Goal: Task Accomplishment & Management: Complete application form

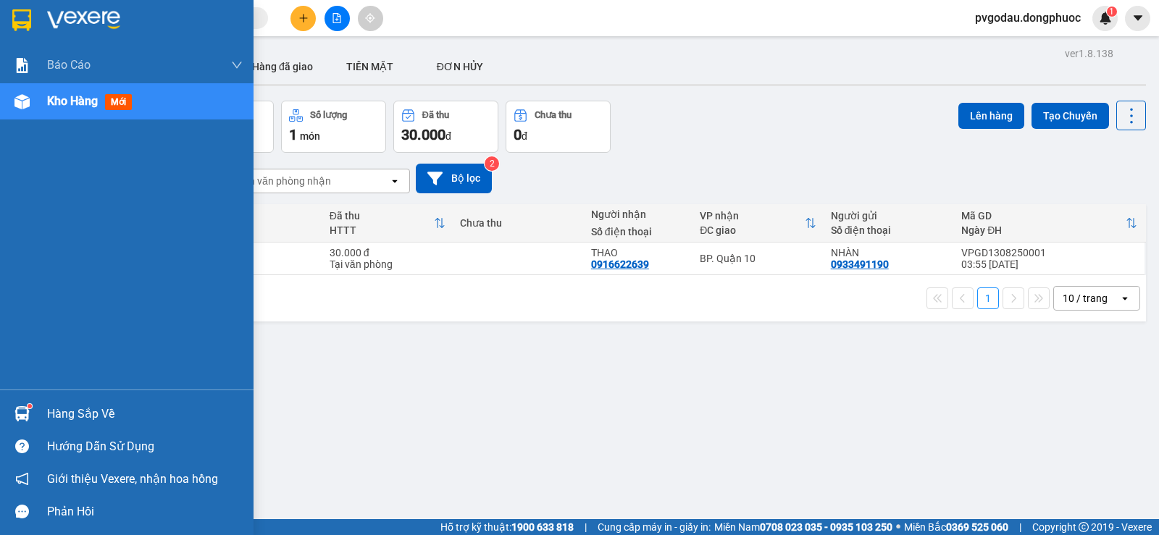
click at [72, 409] on div "Hàng sắp về" at bounding box center [144, 414] width 195 height 22
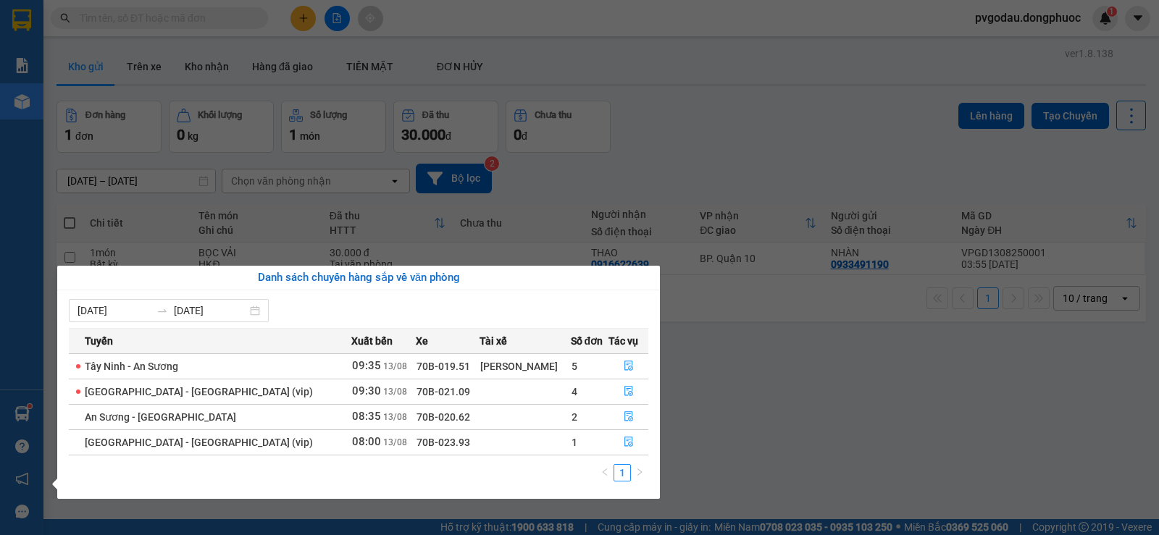
click at [841, 379] on section "Kết quả tìm kiếm ( 0 ) Bộ lọc No Data pvgodau.dongphuoc 1 Báo cáo Mẫu 1: Báo cá…" at bounding box center [579, 267] width 1159 height 535
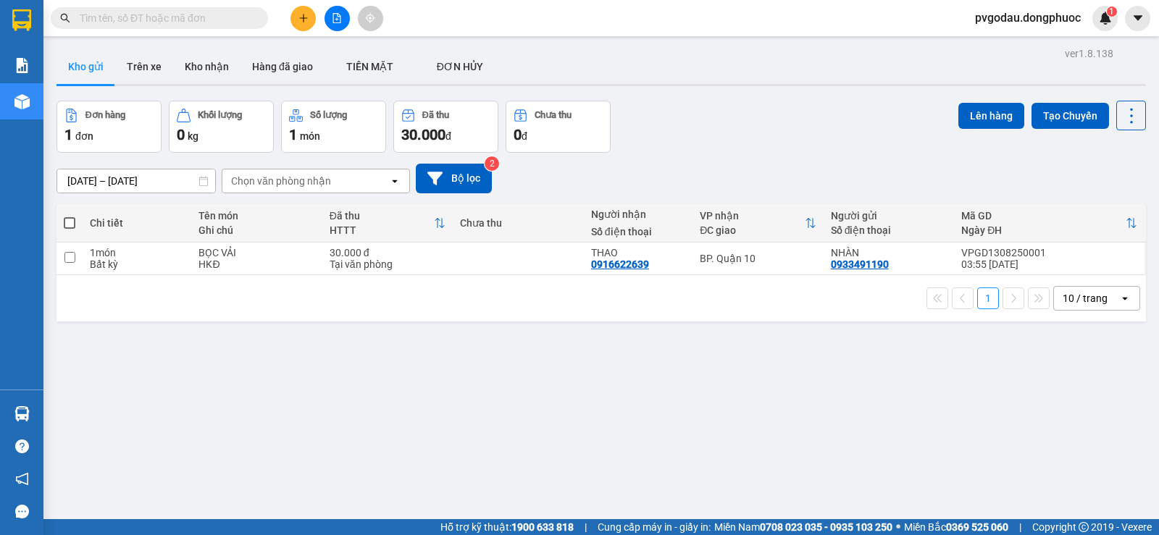
click at [220, 12] on input "text" at bounding box center [165, 18] width 171 height 16
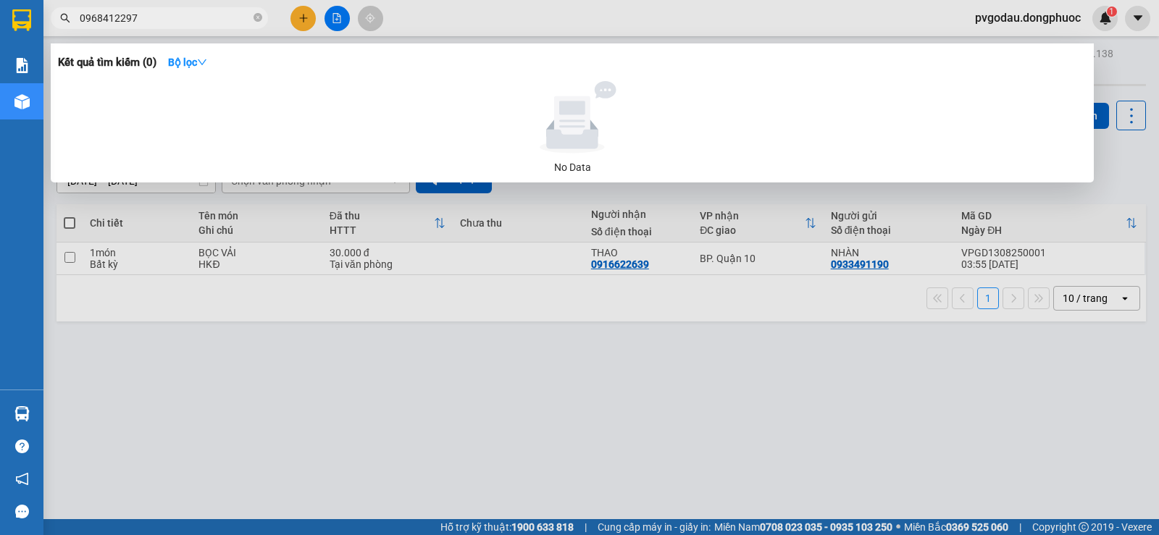
click at [95, 19] on input "0968412297" at bounding box center [165, 18] width 171 height 16
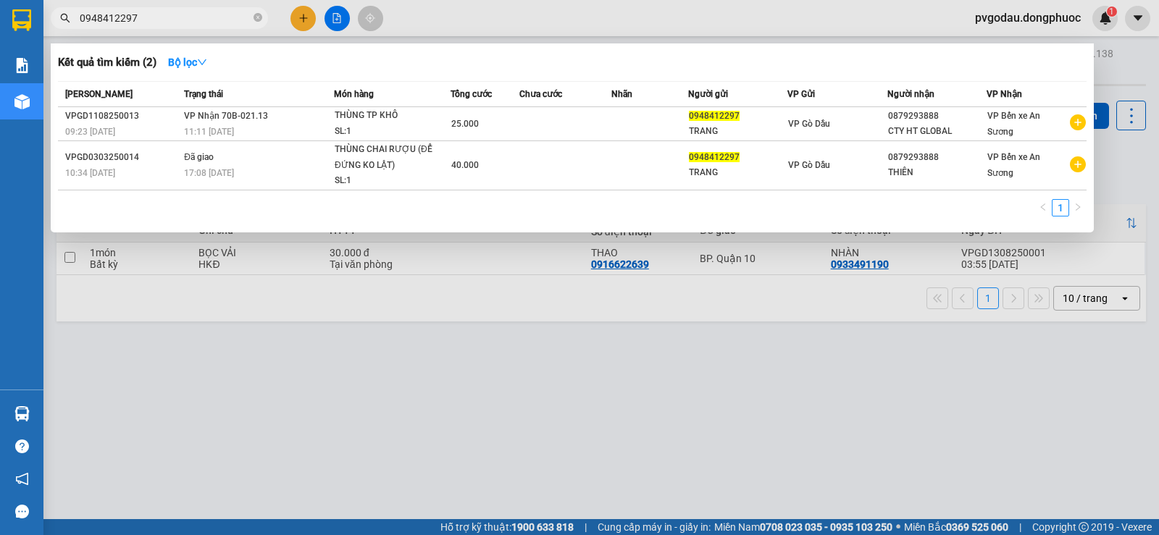
type input "0948412297"
click at [167, 16] on input "0948412297" at bounding box center [165, 18] width 171 height 16
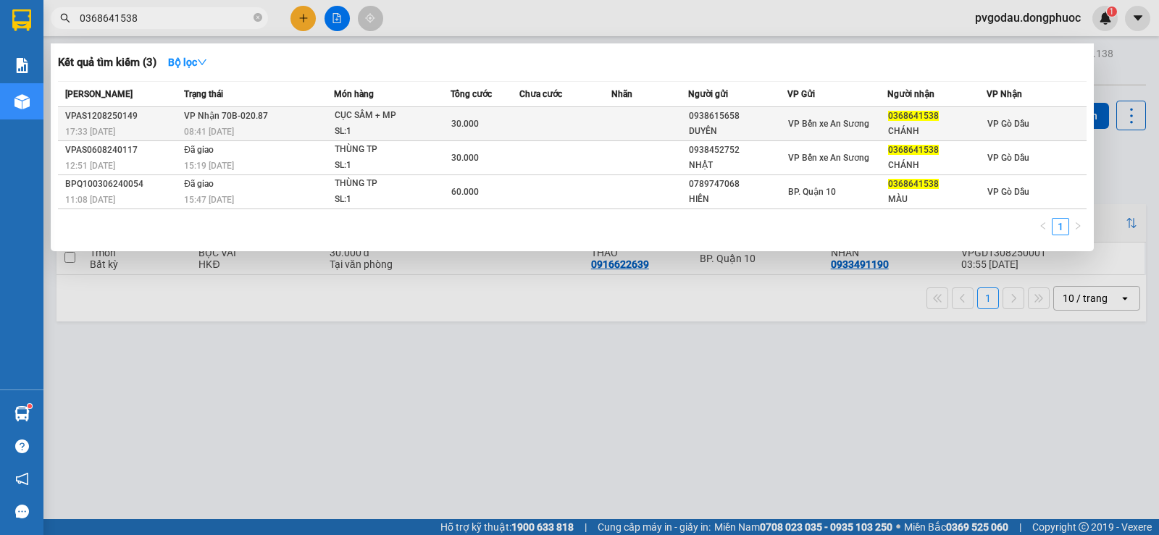
type input "0368641538"
click at [426, 127] on div "SL: 1" at bounding box center [389, 132] width 109 height 16
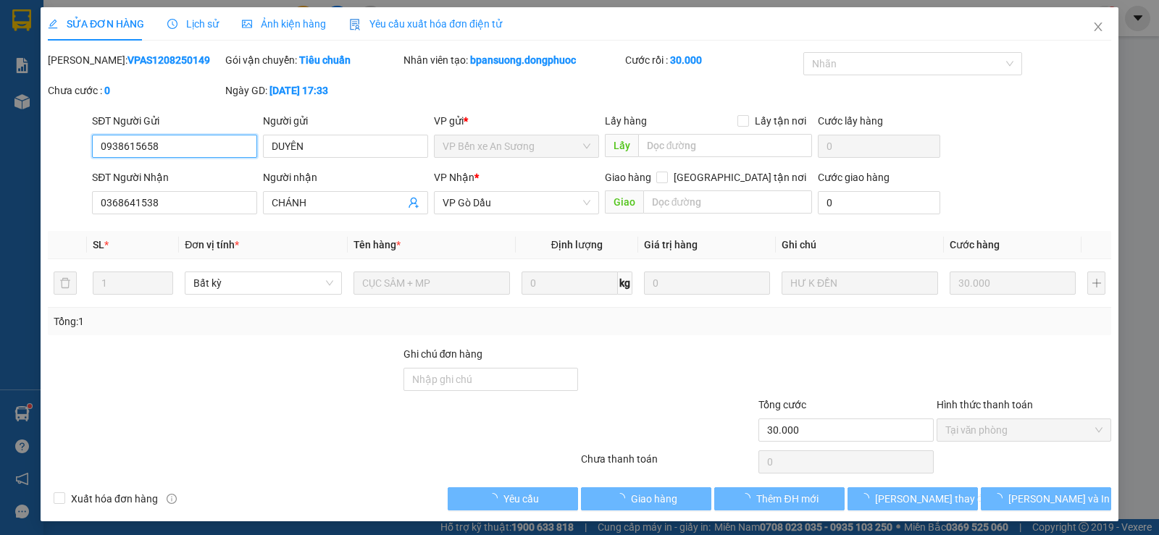
type input "0938615658"
type input "DUYÊN"
type input "0368641538"
type input "CHÁNH"
type input "30.000"
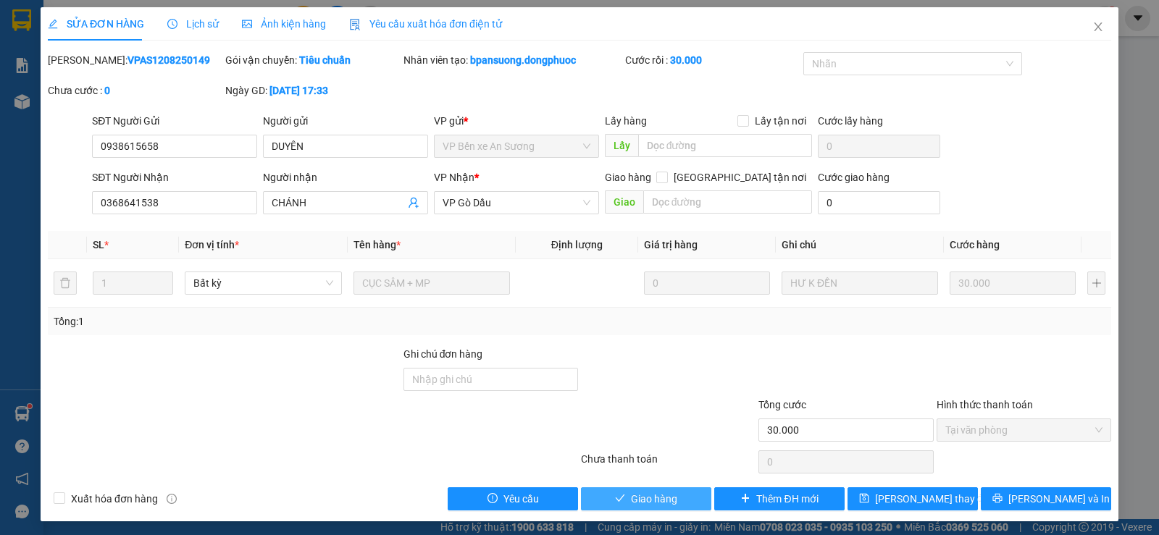
click at [649, 495] on span "Giao hàng" at bounding box center [654, 499] width 46 height 16
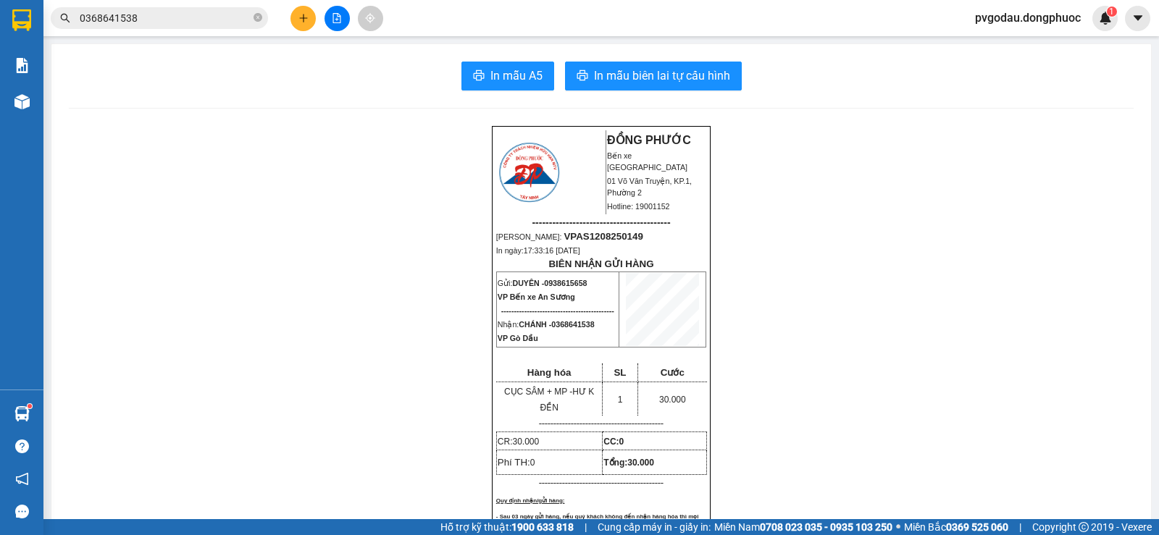
click at [303, 22] on icon "plus" at bounding box center [303, 18] width 10 height 10
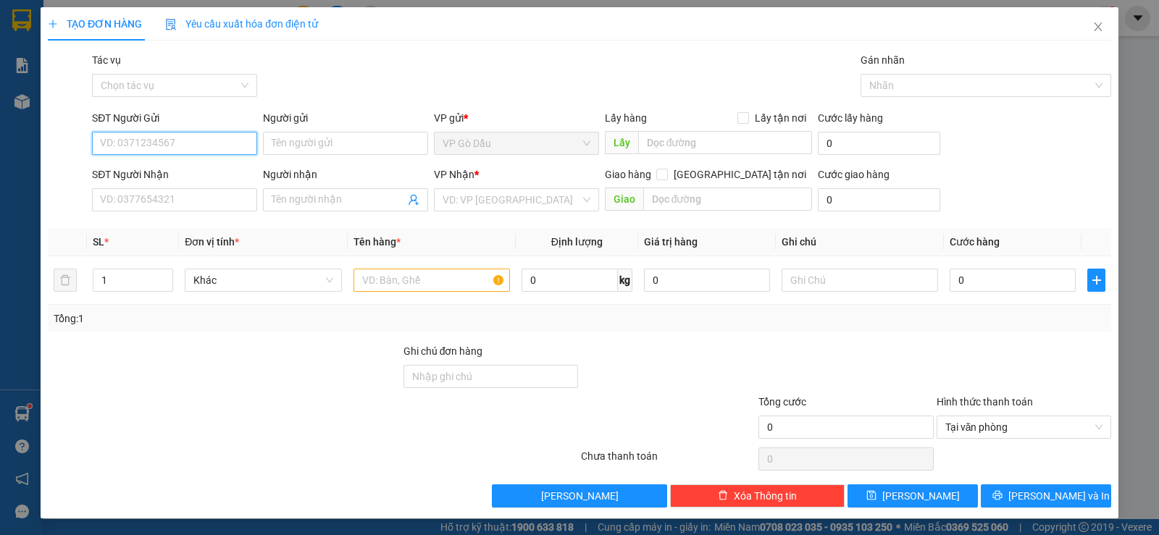
click at [151, 145] on input "SĐT Người Gửi" at bounding box center [174, 143] width 165 height 23
type input "0865808776"
click at [182, 177] on div "0865808776 - HẠNH" at bounding box center [173, 172] width 146 height 16
type input "HẠNH"
type input "0349577553"
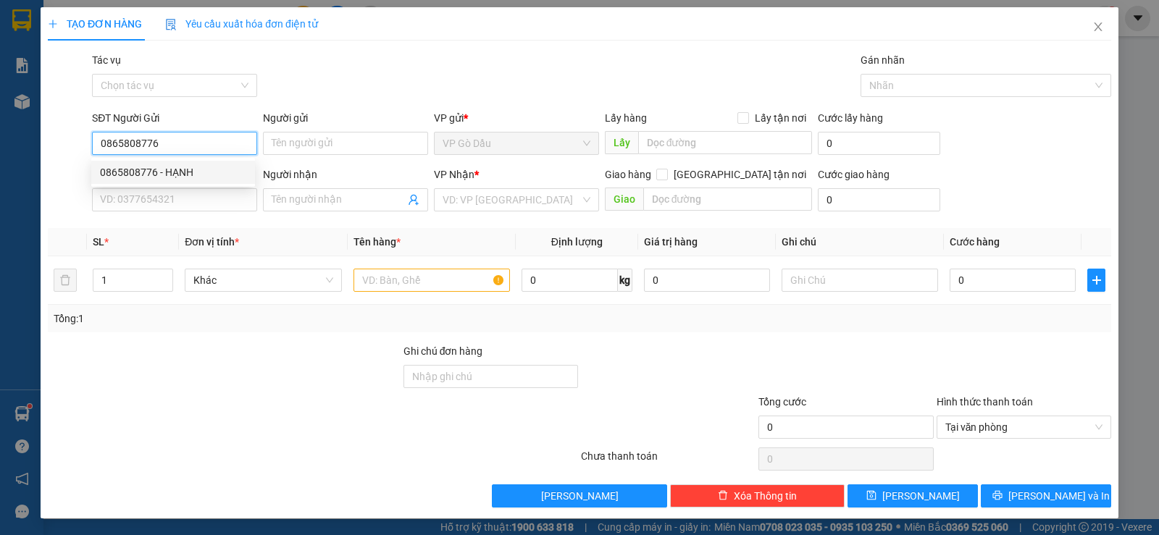
type input "CHÂU"
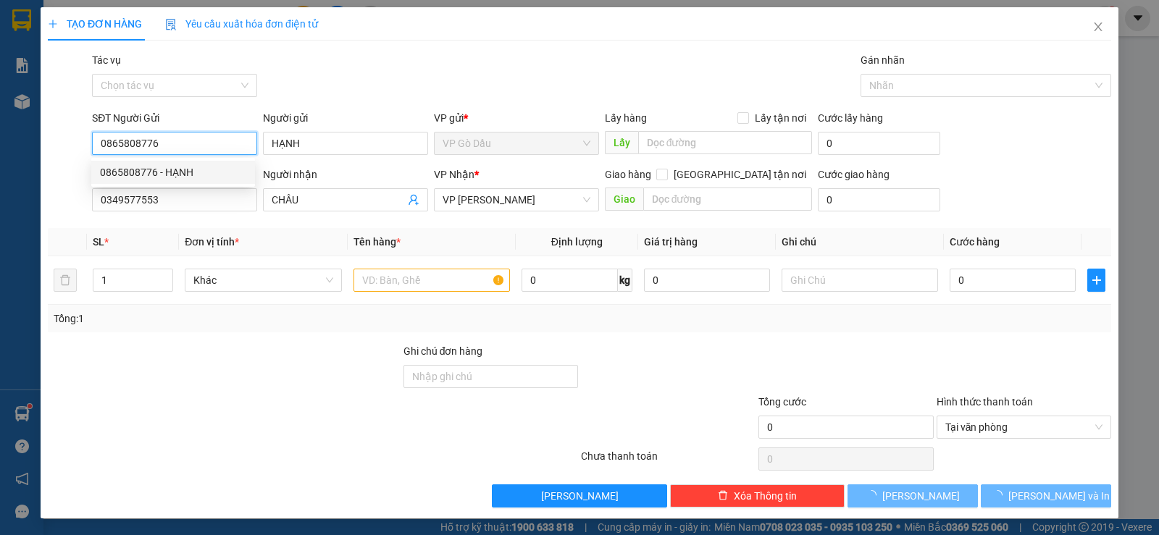
type input "35.000"
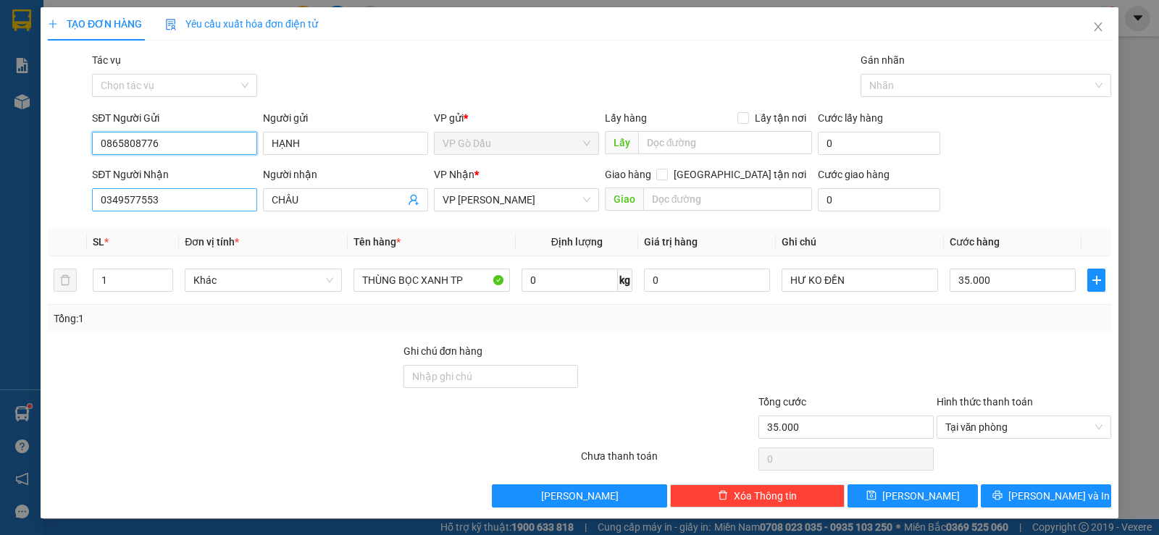
type input "0865808776"
click at [193, 201] on input "0349577553" at bounding box center [174, 199] width 165 height 23
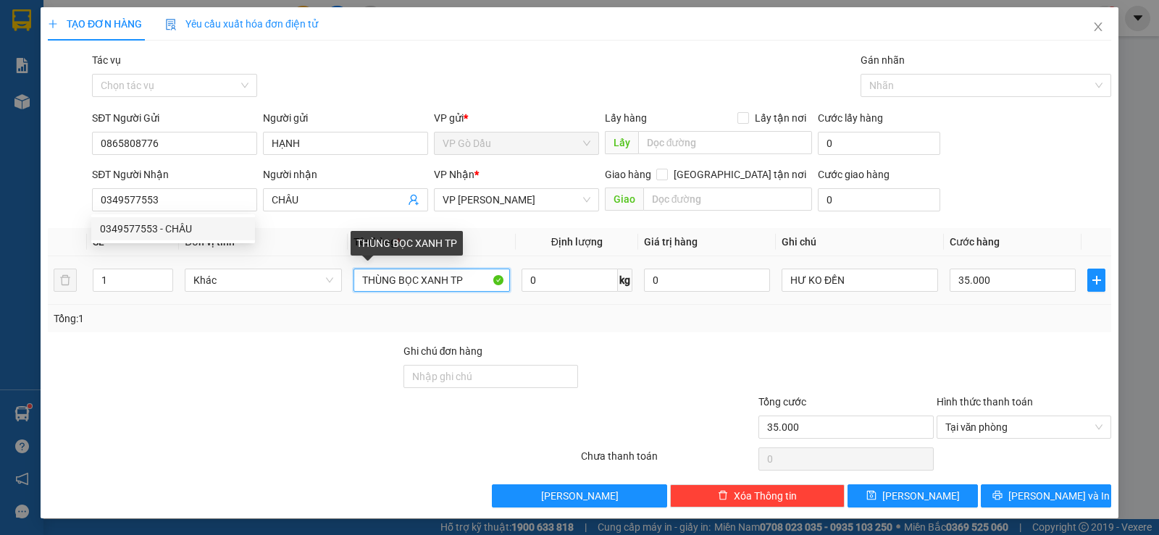
click at [468, 282] on input "THÙNG BỌC XANH TP" at bounding box center [431, 280] width 156 height 23
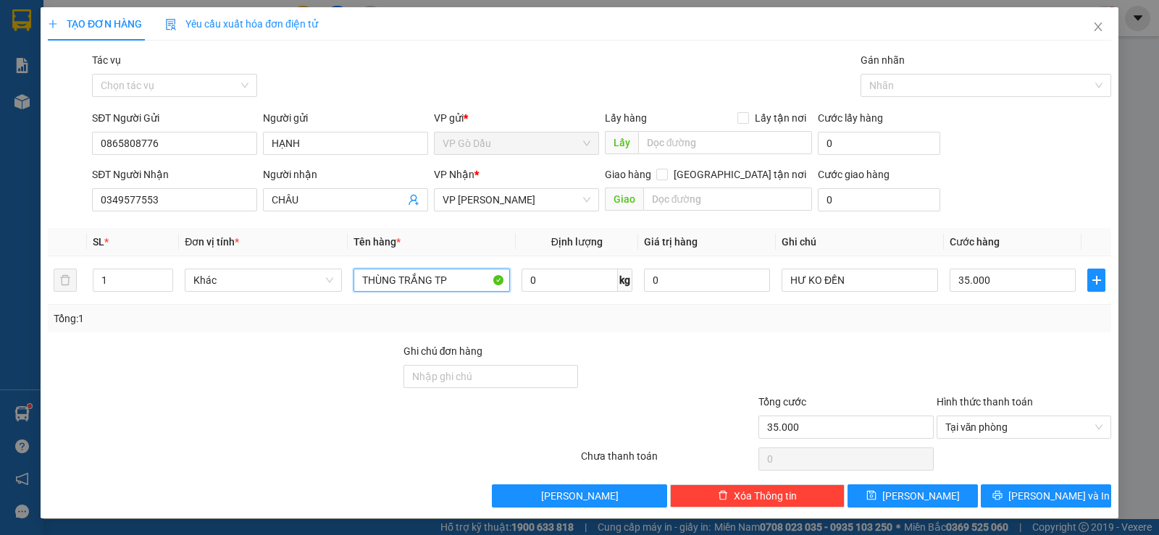
scroll to position [1, 0]
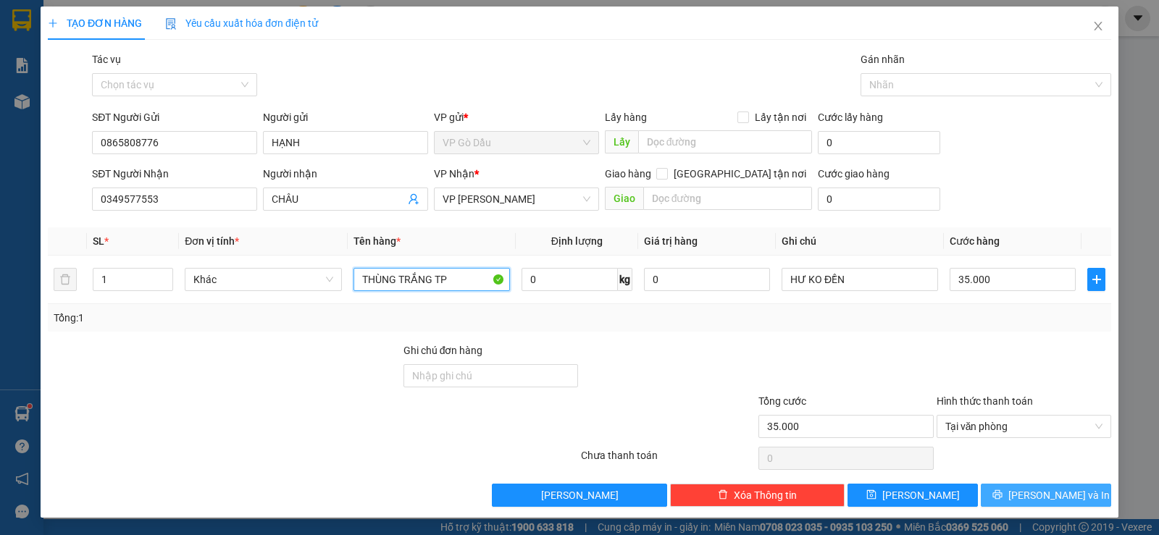
type input "THÙNG TRẮNG TP"
click at [1005, 492] on button "[PERSON_NAME] và In" at bounding box center [1045, 495] width 130 height 23
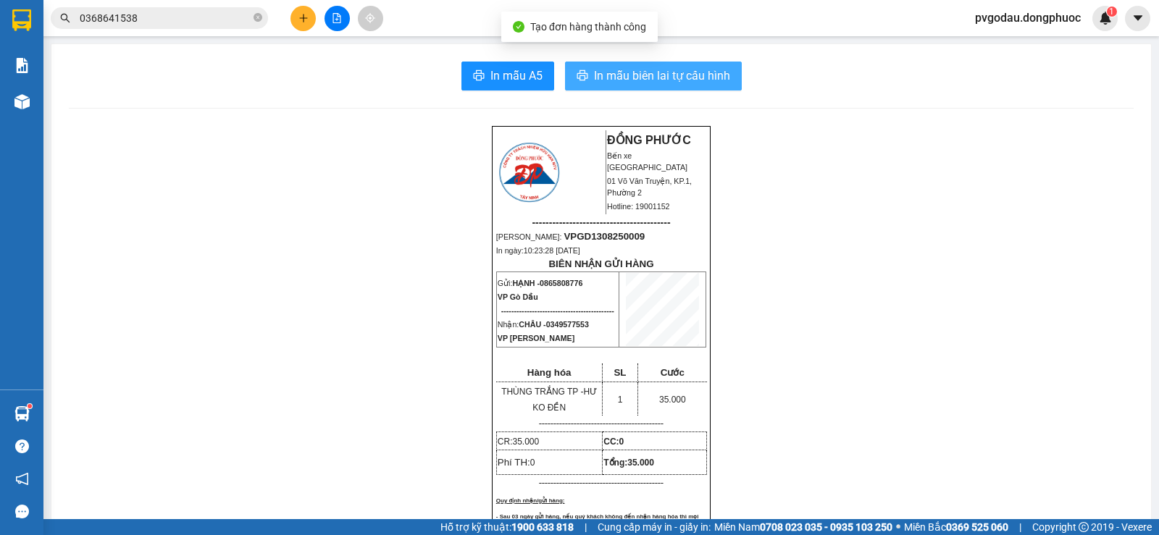
click at [658, 78] on span "In mẫu biên lai tự cấu hình" at bounding box center [662, 76] width 136 height 18
